Goal: Share content

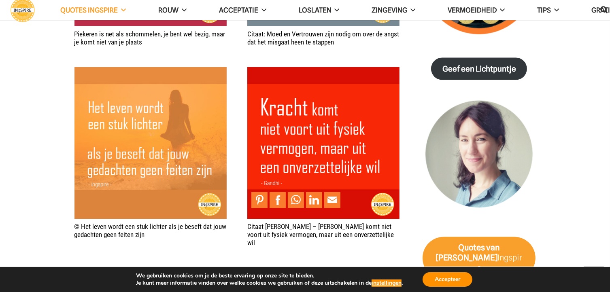
scroll to position [1402, 0]
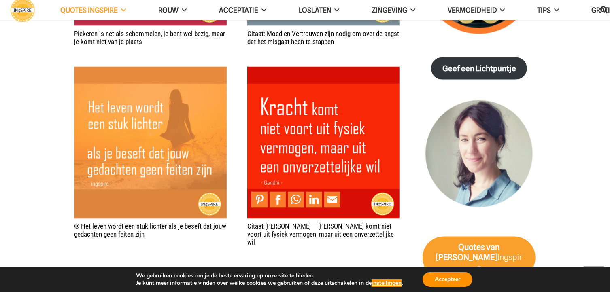
click at [292, 122] on img "Citaat Gandhi – Kracht komt niet voort uit fysiek vermogen, maar uit een onverz…" at bounding box center [323, 143] width 152 height 152
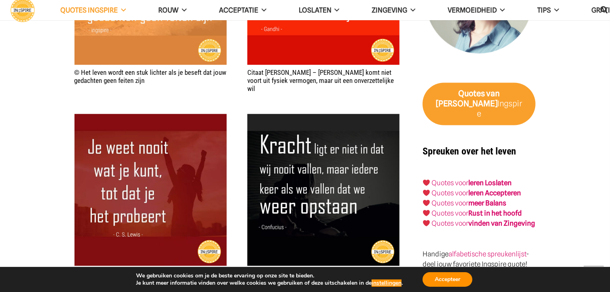
scroll to position [1588, 0]
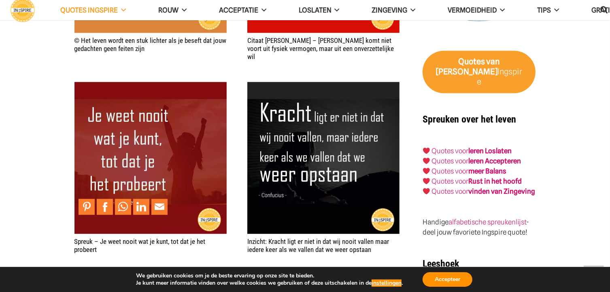
drag, startPoint x: 147, startPoint y: 160, endPoint x: 381, endPoint y: 40, distance: 263.0
click at [87, 212] on link "Pin to Pinterest" at bounding box center [86, 207] width 16 height 16
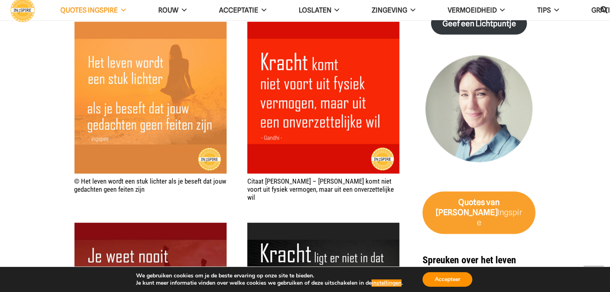
scroll to position [1433, 0]
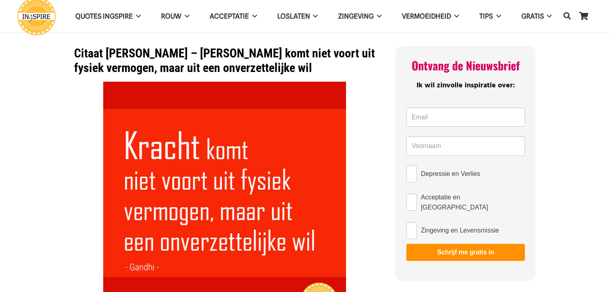
click at [292, 122] on img at bounding box center [224, 203] width 243 height 243
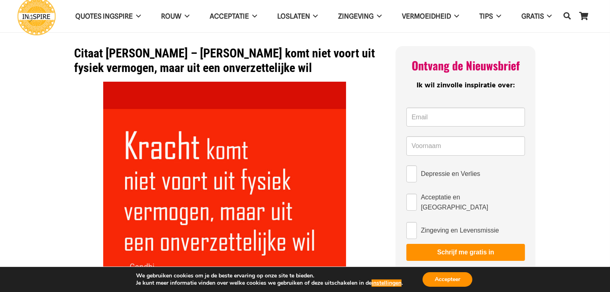
click at [286, 133] on img at bounding box center [224, 203] width 243 height 243
click at [469, 280] on button "Accepteer" at bounding box center [447, 279] width 50 height 15
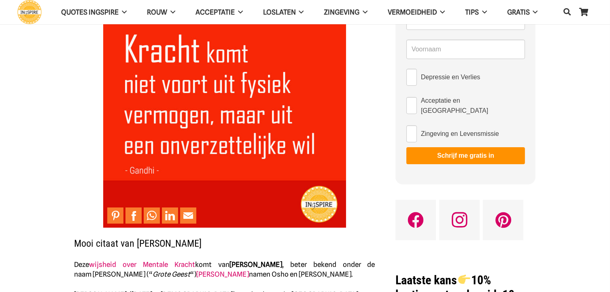
scroll to position [99, 0]
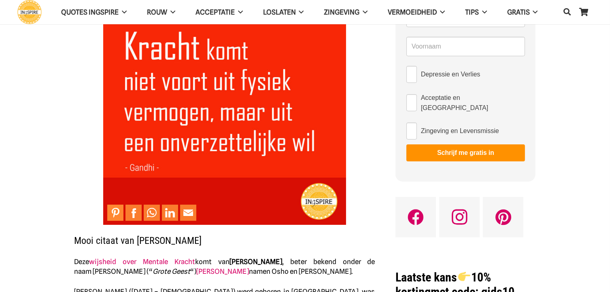
click at [115, 216] on link "Pin to Pinterest" at bounding box center [115, 213] width 16 height 16
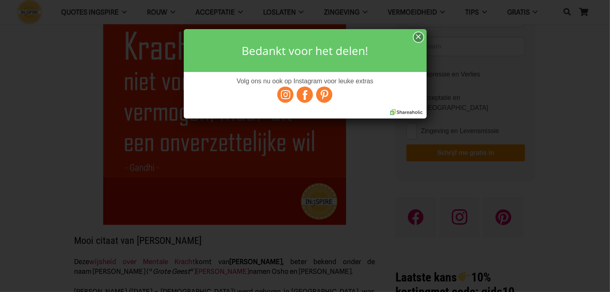
click at [418, 34] on div "×" at bounding box center [418, 37] width 10 height 10
